Goal: Task Accomplishment & Management: Use online tool/utility

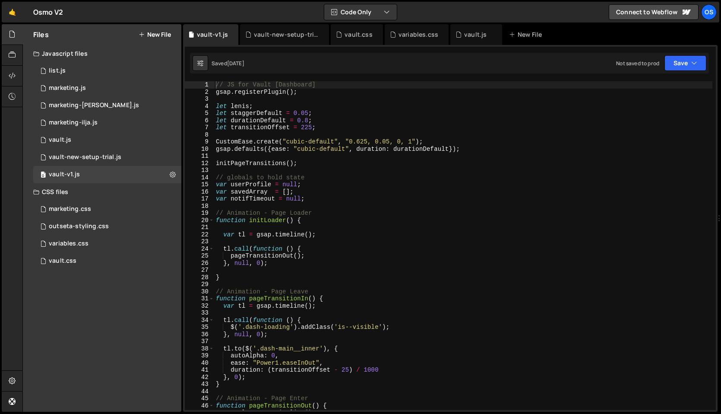
type textarea "gsap.defaults({ease: "cubic-default", duration: durationDefault});"
click at [311, 151] on div "// JS for Vault [Dashboard] gsap . registerPlugin ( ) ; let [PERSON_NAME] ; let…" at bounding box center [463, 252] width 499 height 343
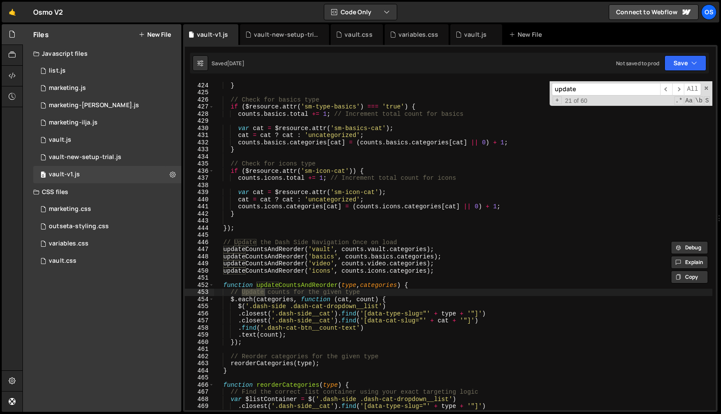
scroll to position [3109, 0]
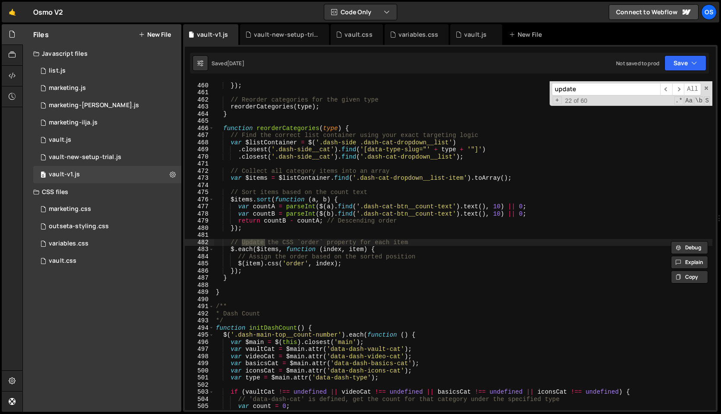
type input "update"
type textarea ".closest('.dash-side__cat').find('[data-type-slug="' + type + '"]')"
click at [297, 152] on div ". text ( count ) ; }) ; // Reorder categories for the given type reorderCategor…" at bounding box center [463, 246] width 499 height 343
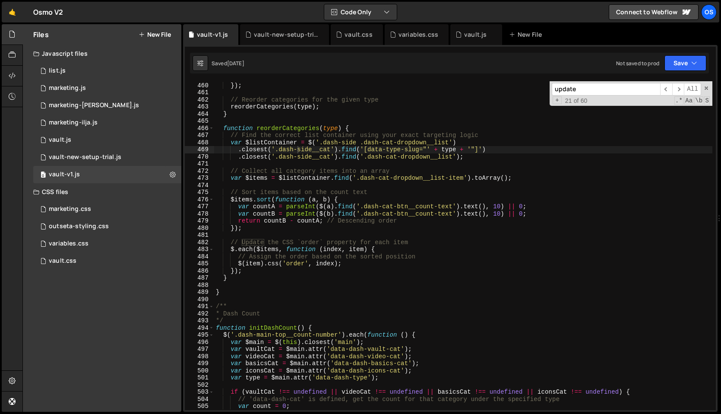
paste input "data-dash-count-update-number"
type input "data-dash-count-update-number"
click at [230, 38] on icon at bounding box center [232, 34] width 6 height 9
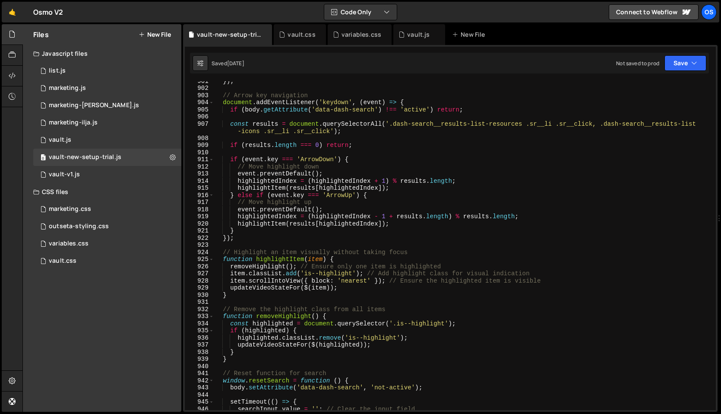
scroll to position [6568, 0]
click at [267, 32] on icon at bounding box center [266, 34] width 6 height 9
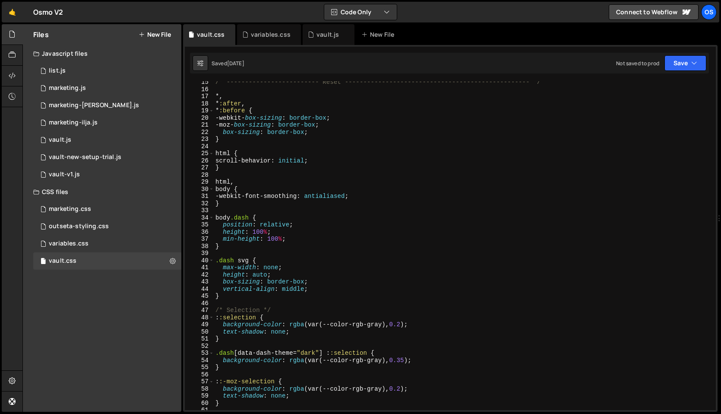
scroll to position [81, 0]
click at [323, 37] on div "vault.js" at bounding box center [328, 34] width 22 height 9
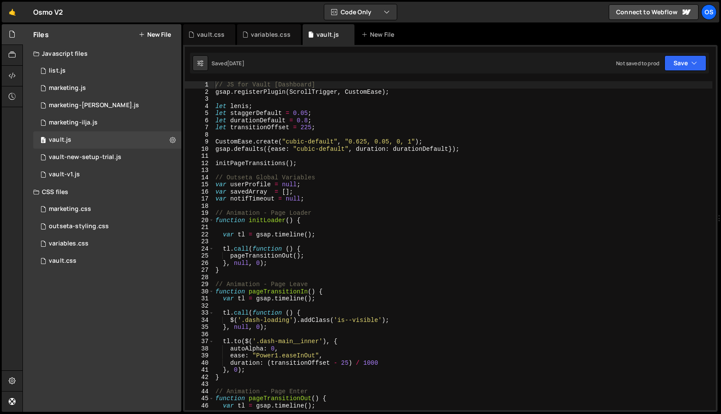
click at [302, 132] on div "// JS for Vault [Dashboard] gsap . registerPlugin ( ScrollTrigger , CustomEase …" at bounding box center [463, 252] width 499 height 343
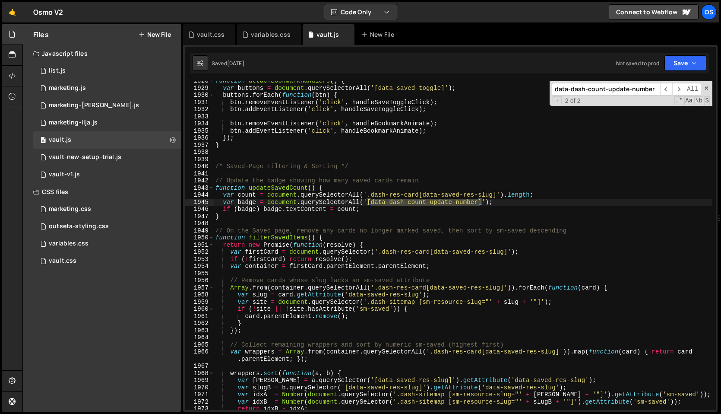
scroll to position [13704, 0]
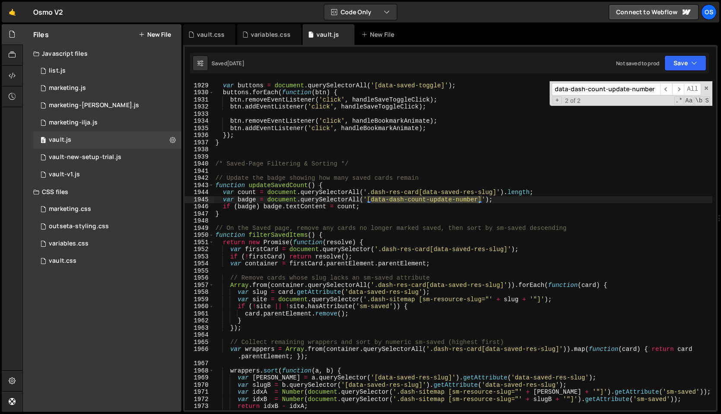
type input "data-dash-count-update-number"
click at [412, 219] on div "function attachBookmarkHandlers ( ) { var buttons = document . querySelectorAll…" at bounding box center [463, 246] width 499 height 343
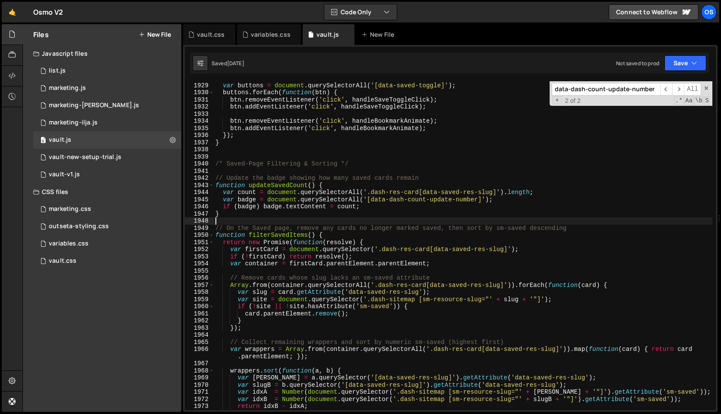
click at [387, 212] on div "function attachBookmarkHandlers ( ) { var buttons = document . querySelectorAll…" at bounding box center [463, 246] width 499 height 343
click at [384, 210] on div "function attachBookmarkHandlers ( ) { var buttons = document . querySelectorAll…" at bounding box center [463, 246] width 499 height 343
click at [384, 207] on div "function attachBookmarkHandlers ( ) { var buttons = document . querySelectorAll…" at bounding box center [463, 246] width 499 height 343
type textarea "if (badge) badge.textContent = count;"
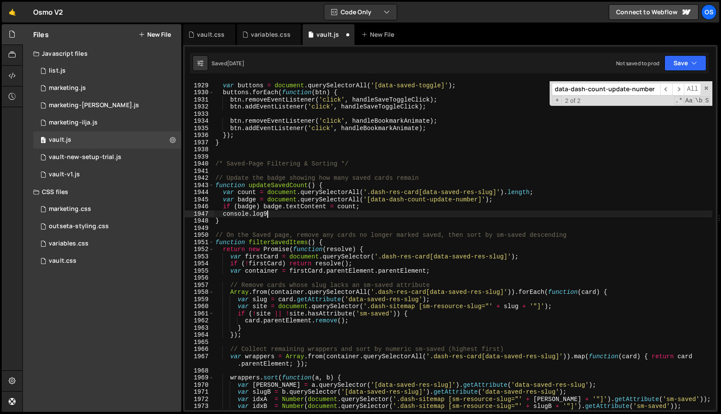
scroll to position [0, 3]
click at [244, 199] on div "function attachBookmarkHandlers ( ) { var buttons = document . querySelectorAll…" at bounding box center [463, 246] width 499 height 343
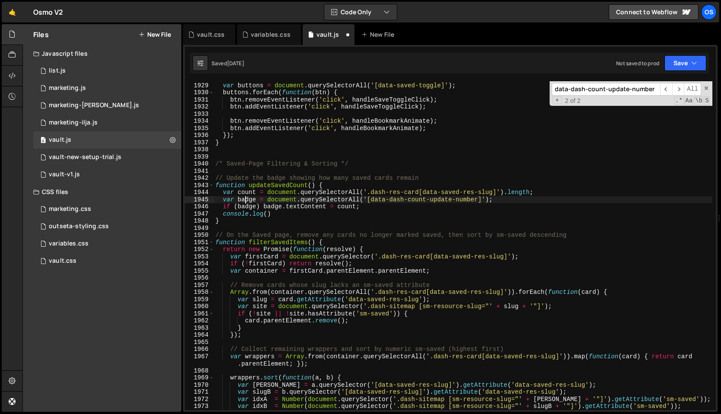
click at [244, 199] on div "function attachBookmarkHandlers ( ) { var buttons = document . querySelectorAll…" at bounding box center [463, 246] width 499 height 343
click at [244, 197] on div "function attachBookmarkHandlers ( ) { var buttons = document . querySelectorAll…" at bounding box center [463, 245] width 499 height 329
click at [247, 190] on div "function attachBookmarkHandlers ( ) { var buttons = document . querySelectorAll…" at bounding box center [463, 246] width 499 height 343
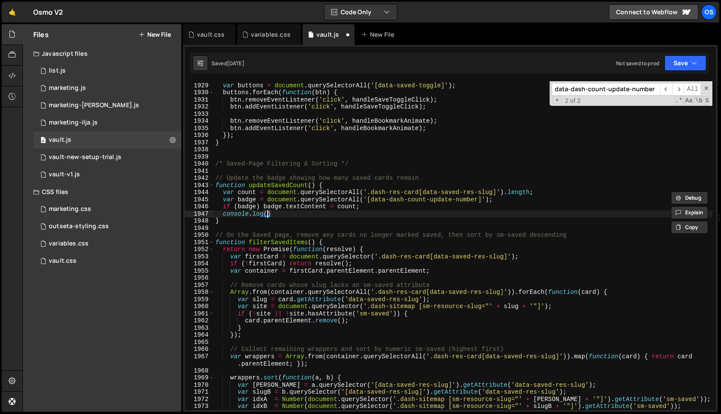
click at [269, 217] on div "function attachBookmarkHandlers ( ) { var buttons = document . querySelectorAll…" at bounding box center [463, 246] width 499 height 343
paste textarea "count"
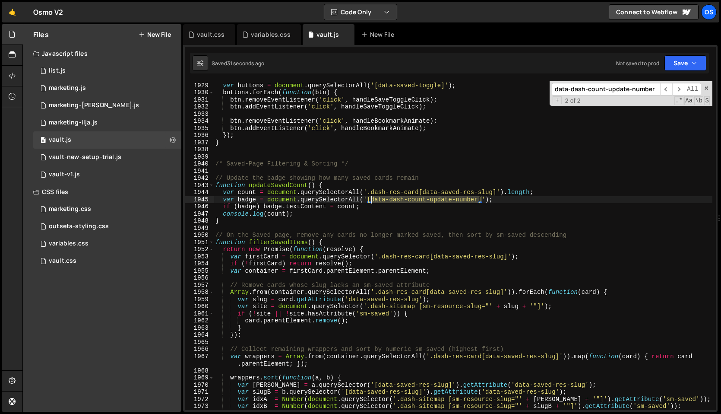
drag, startPoint x: 479, startPoint y: 202, endPoint x: 373, endPoint y: 201, distance: 106.3
click at [373, 201] on div "function attachBookmarkHandlers ( ) { var buttons = document . querySelectorAll…" at bounding box center [463, 246] width 499 height 343
click at [252, 201] on div "function attachBookmarkHandlers ( ) { var buttons = document . querySelectorAll…" at bounding box center [463, 246] width 499 height 343
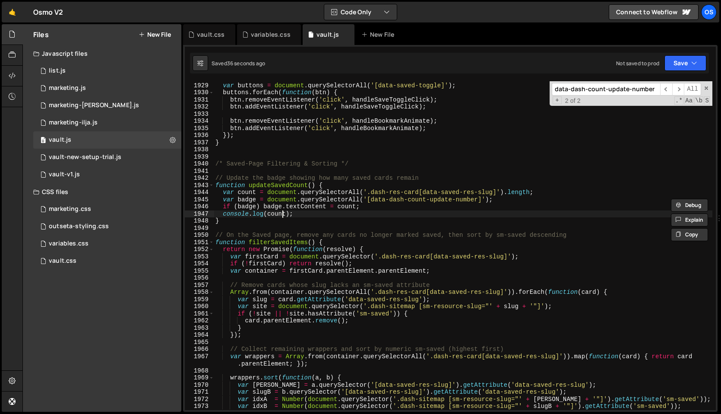
click at [281, 214] on div "function attachBookmarkHandlers ( ) { var buttons = document . querySelectorAll…" at bounding box center [463, 246] width 499 height 343
paste textarea "badge"
type textarea "console.log(badge);"
drag, startPoint x: 297, startPoint y: 214, endPoint x: 200, endPoint y: 211, distance: 96.8
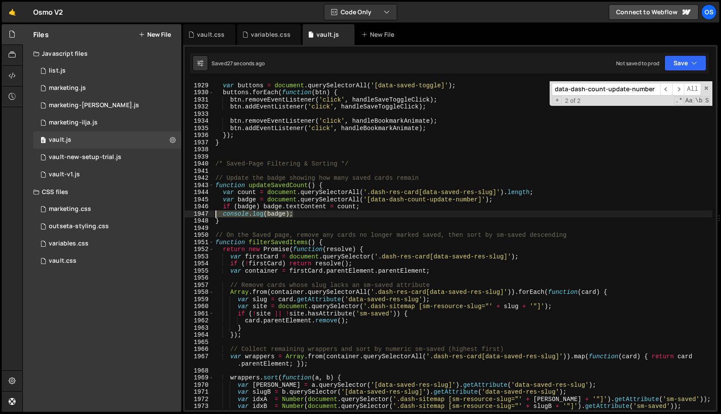
click at [200, 211] on div "console.log(badge); 1928 1929 1930 1931 1932 1933 1934 1935 1936 1937 1938 1939…" at bounding box center [450, 245] width 531 height 329
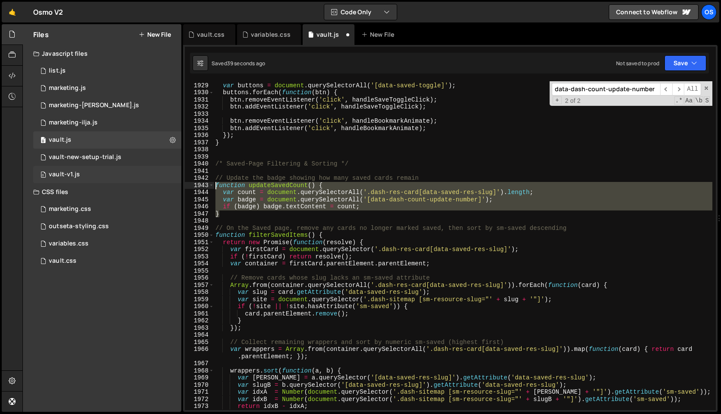
drag, startPoint x: 232, startPoint y: 215, endPoint x: 178, endPoint y: 183, distance: 62.7
click at [178, 183] on div "Files New File Javascript files 0 list.js 0 0 marketing.js 0 0 marketing-dennis…" at bounding box center [371, 218] width 699 height 388
paste textarea "}"
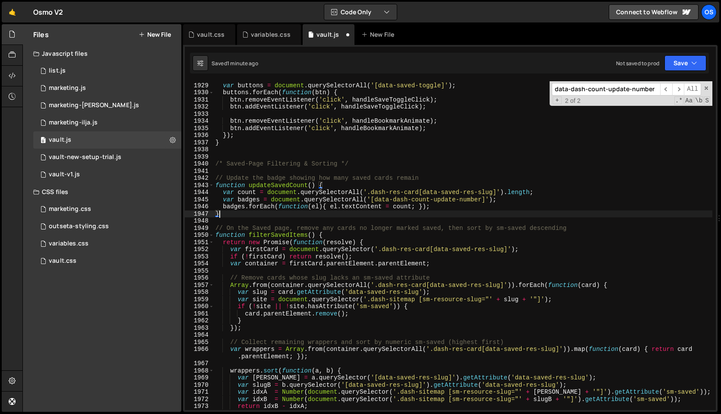
click at [223, 206] on div "function attachBookmarkHandlers ( ) { var buttons = document . querySelectorAll…" at bounding box center [463, 246] width 499 height 343
type textarea "badges.forEach(function(el){ el.textContent = count; });"
